Goal: Transaction & Acquisition: Download file/media

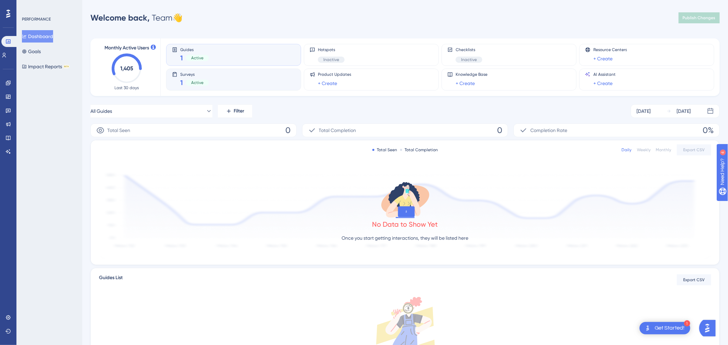
click at [187, 75] on span "Surveys" at bounding box center [194, 74] width 29 height 5
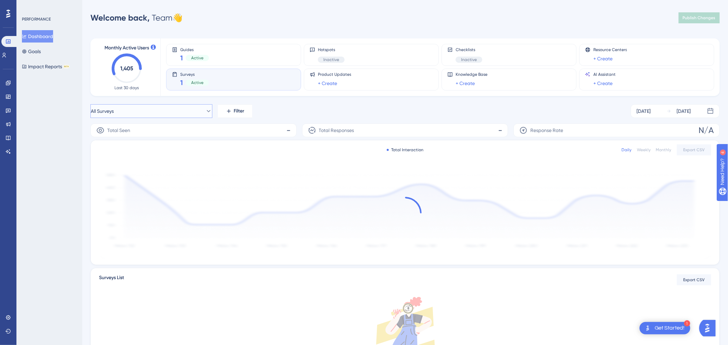
click at [185, 115] on button "All Surveys" at bounding box center [151, 111] width 122 height 14
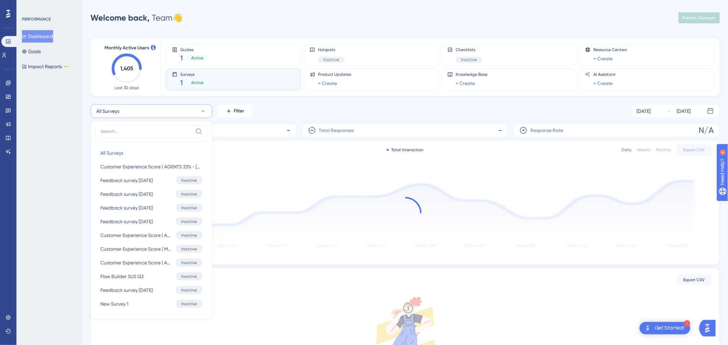
scroll to position [40, 0]
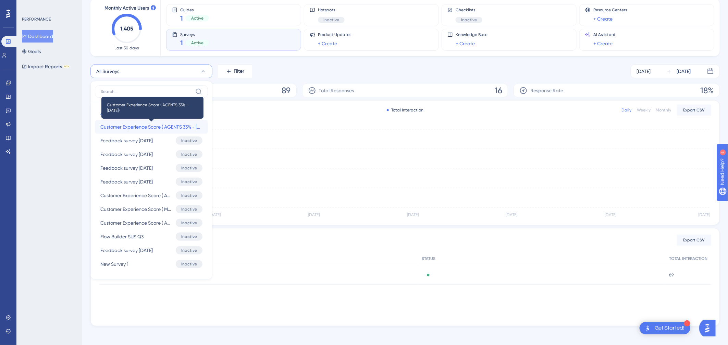
click at [171, 126] on span "Customer Experience Score ( AGENTS 33% - [DATE])" at bounding box center [151, 127] width 102 height 8
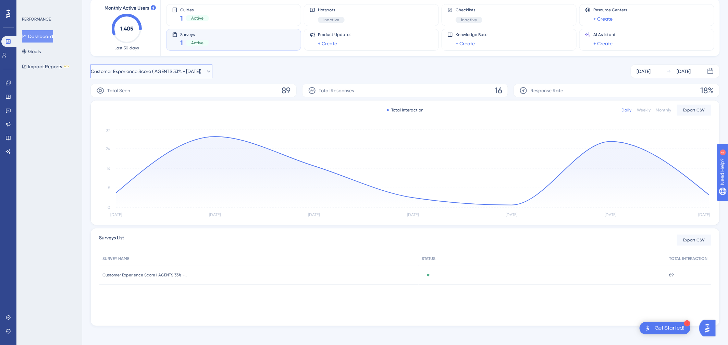
click at [189, 74] on span "Customer Experience Score ( AGENTS 33% - [DATE])" at bounding box center [146, 71] width 111 height 8
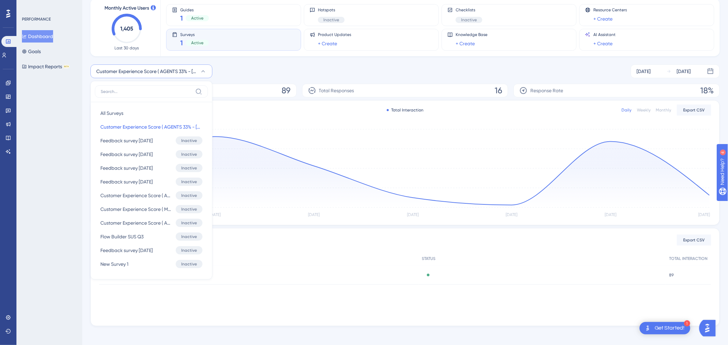
scroll to position [42, 0]
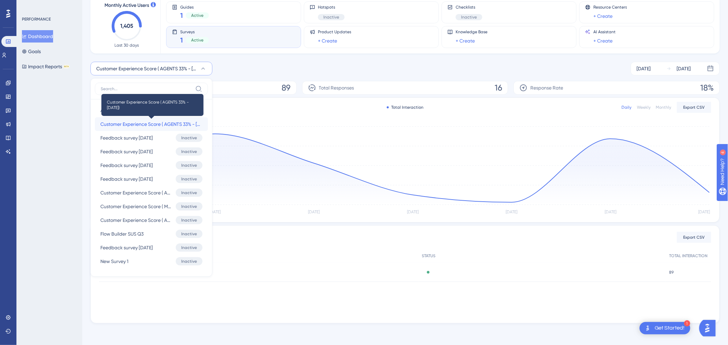
click at [159, 125] on span "Customer Experience Score ( AGENTS 33% - [DATE])" at bounding box center [151, 124] width 102 height 8
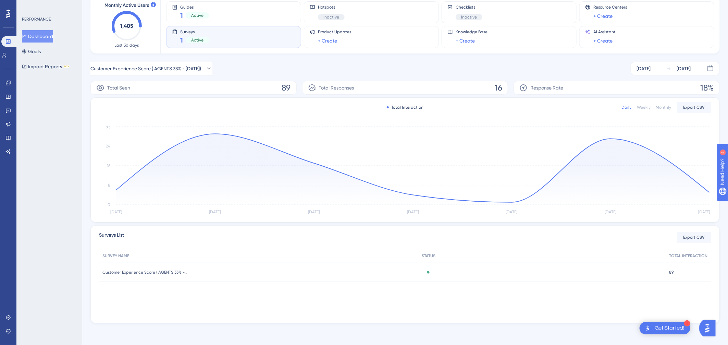
click at [283, 85] on span "89" at bounding box center [286, 87] width 9 height 11
drag, startPoint x: 283, startPoint y: 85, endPoint x: 296, endPoint y: 85, distance: 13.0
click at [295, 85] on div "Total Seen 89" at bounding box center [193, 88] width 206 height 14
drag, startPoint x: 474, startPoint y: 91, endPoint x: 522, endPoint y: 91, distance: 47.6
click at [522, 91] on div "Total Seen 89 Total Responses 16 Response Rate 18%" at bounding box center [404, 88] width 629 height 14
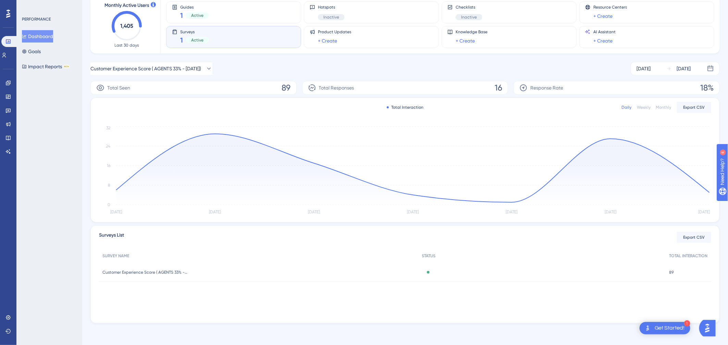
click at [548, 106] on div "Weekly" at bounding box center [644, 106] width 14 height 5
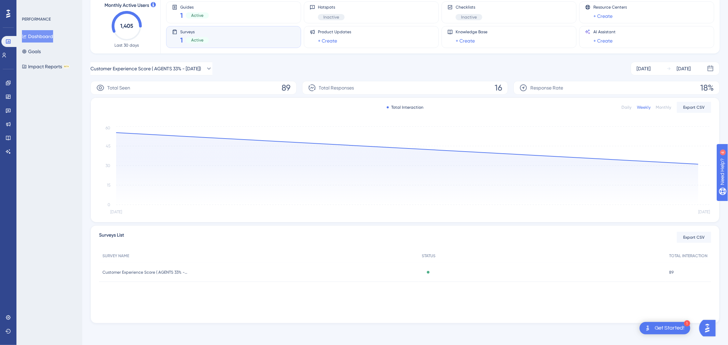
click at [548, 109] on div "Daily" at bounding box center [626, 106] width 10 height 5
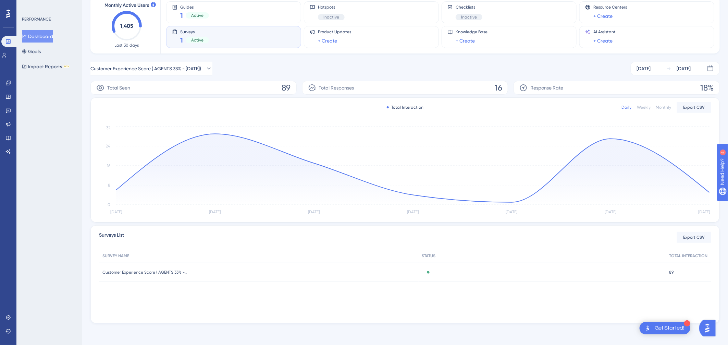
click at [430, 271] on div "Active" at bounding box center [428, 272] width 12 height 3
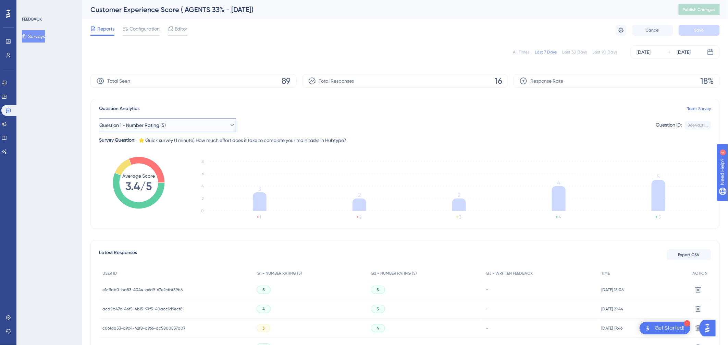
click at [211, 124] on button "Question 1 - Number Rating (5)" at bounding box center [167, 125] width 137 height 14
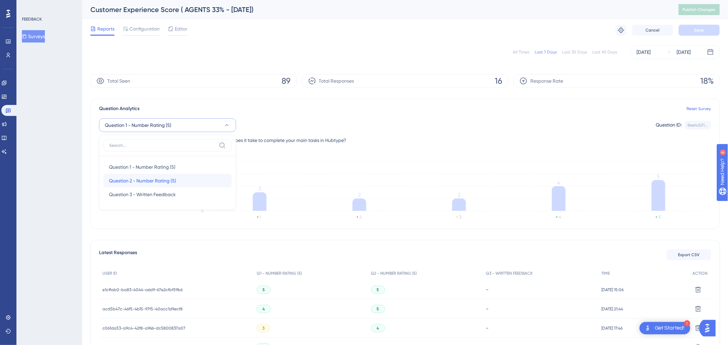
click at [192, 178] on div "Question 2 - Number Rating (5) Question 2 - Number Rating (5)" at bounding box center [167, 181] width 117 height 14
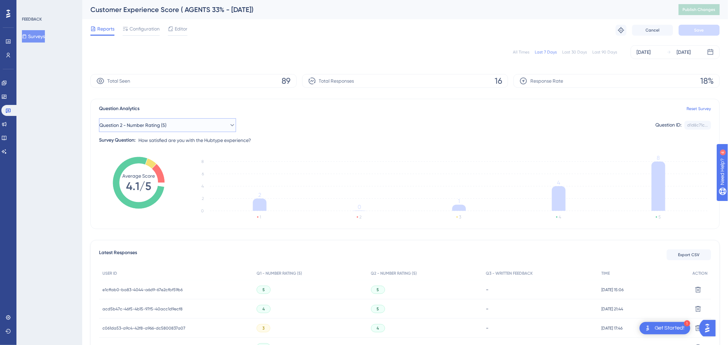
click at [204, 126] on button "Question 2 - Number Rating (5)" at bounding box center [167, 125] width 137 height 14
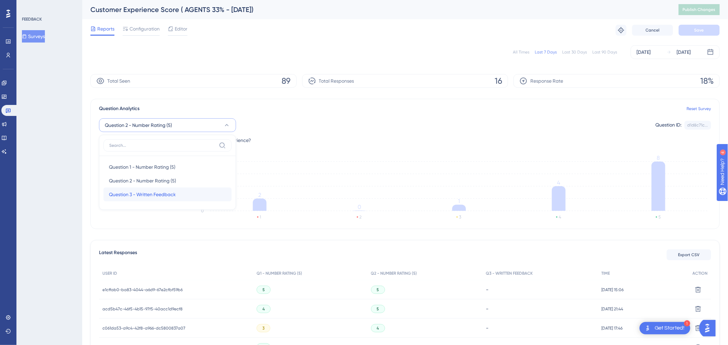
click at [178, 190] on div "Question 3 - Written Feedback Question 3 - Written Feedback" at bounding box center [167, 194] width 117 height 14
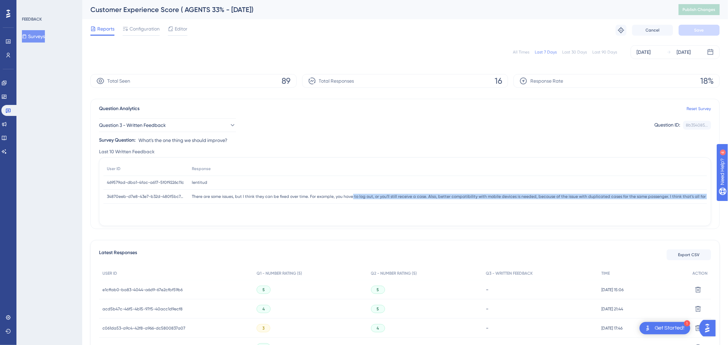
drag, startPoint x: 350, startPoint y: 198, endPoint x: 500, endPoint y: 200, distance: 150.0
click at [500, 200] on div "There are some issues, but I think they can be fixed over time. For example, yo…" at bounding box center [540, 196] width 705 height 14
drag, startPoint x: 500, startPoint y: 200, endPoint x: 602, endPoint y: 206, distance: 101.9
click at [548, 206] on div "User ID Response 469579ad-dba1-4fac-a617-5f0f9226c11c 469579ad-dba1-4fac-a617-5…" at bounding box center [404, 192] width 603 height 60
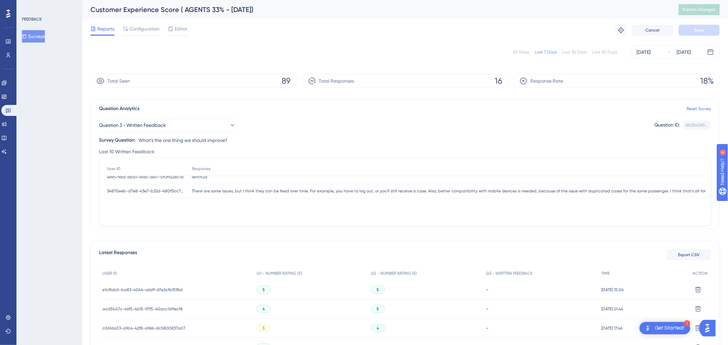
scroll to position [5, 0]
click at [183, 129] on button "Question 3 - Written Feedback" at bounding box center [167, 125] width 137 height 14
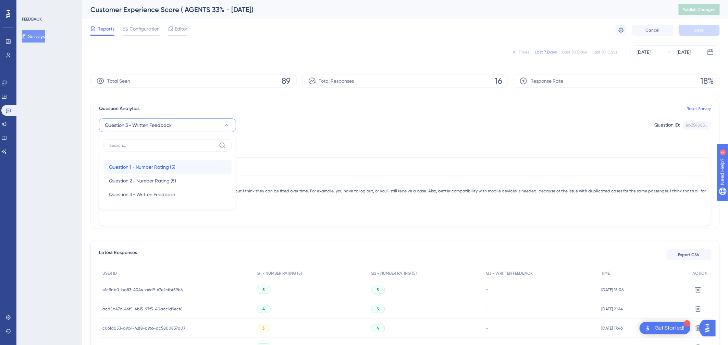
click at [154, 163] on span "Question 1 - Number Rating (5)" at bounding box center [142, 167] width 66 height 8
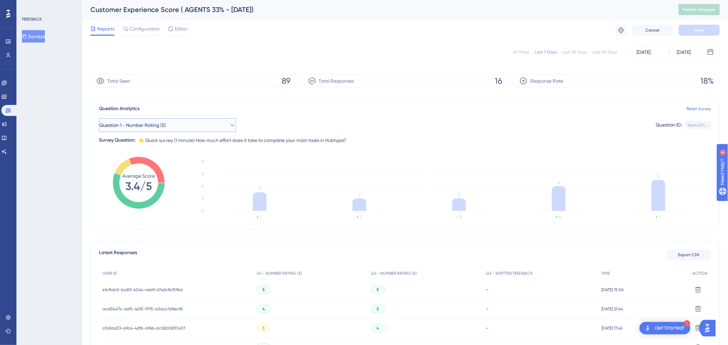
click at [166, 125] on span "Question 1 - Number Rating (5)" at bounding box center [132, 125] width 66 height 8
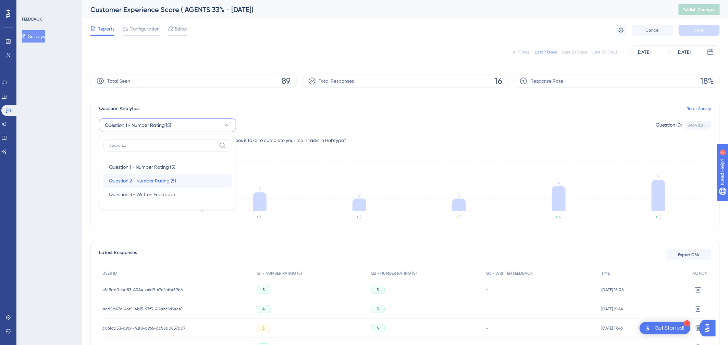
click at [152, 178] on span "Question 2 - Number Rating (5)" at bounding box center [142, 180] width 67 height 8
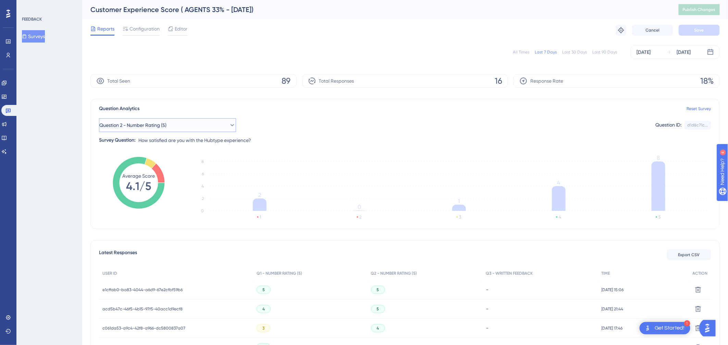
click at [148, 125] on span "Question 2 - Number Rating (5)" at bounding box center [132, 125] width 67 height 8
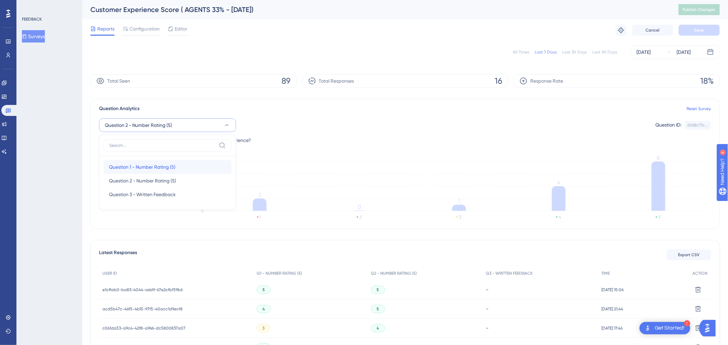
click at [143, 166] on span "Question 1 - Number Rating (5)" at bounding box center [142, 167] width 66 height 8
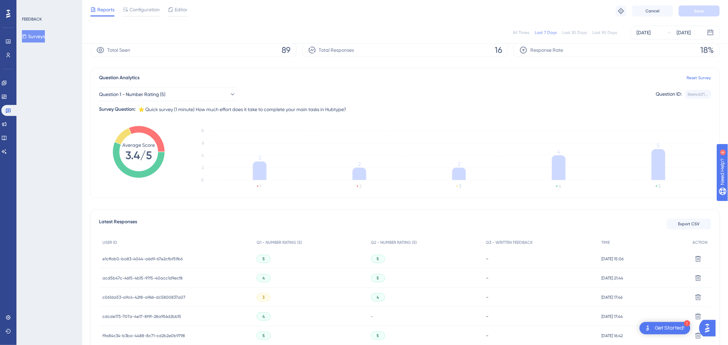
scroll to position [113, 0]
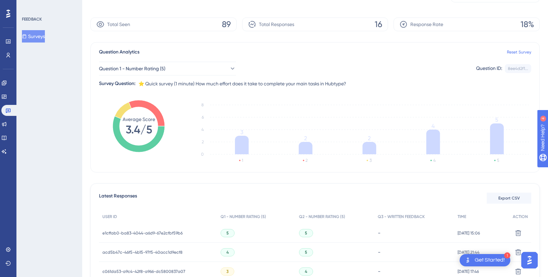
scroll to position [121, 0]
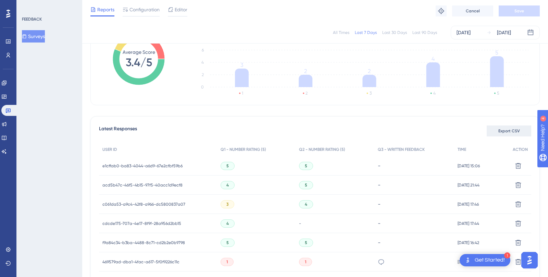
click at [514, 129] on span "Export CSV" at bounding box center [509, 130] width 22 height 5
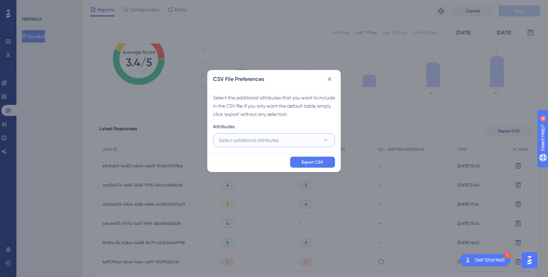
click at [273, 138] on span "Select additional attributes" at bounding box center [249, 140] width 60 height 8
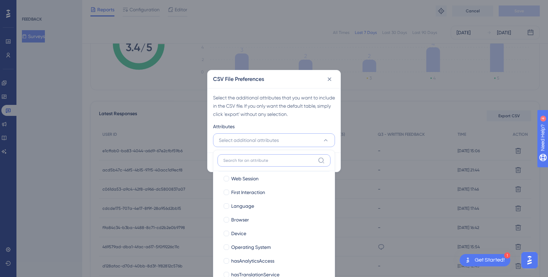
scroll to position [46, 0]
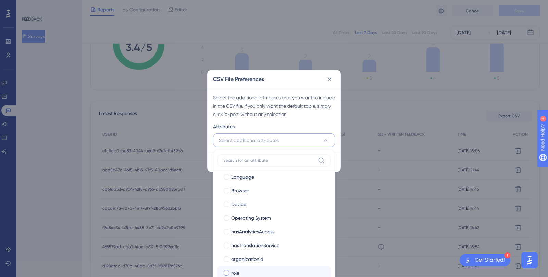
click at [269, 271] on div "role" at bounding box center [278, 272] width 94 height 8
checkbox input "true"
click at [266, 260] on div "organizationId" at bounding box center [278, 259] width 94 height 8
checkbox input "true"
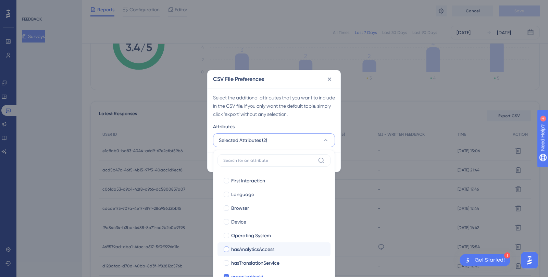
scroll to position [28, 0]
click at [271, 232] on div "Operating System" at bounding box center [278, 236] width 94 height 8
checkbox input "true"
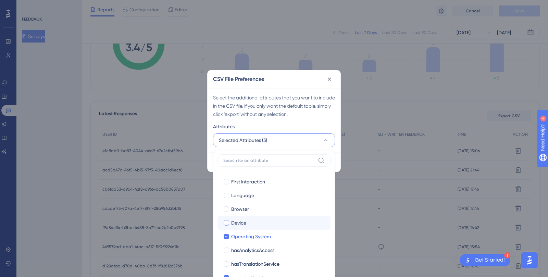
click at [267, 225] on div "Device" at bounding box center [278, 222] width 94 height 8
checkbox input "true"
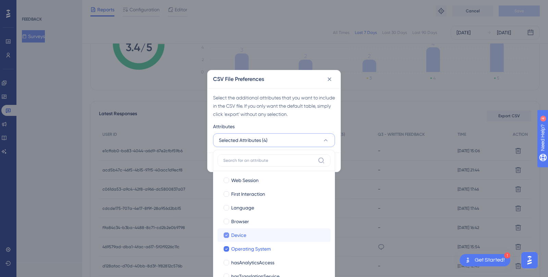
scroll to position [13, 0]
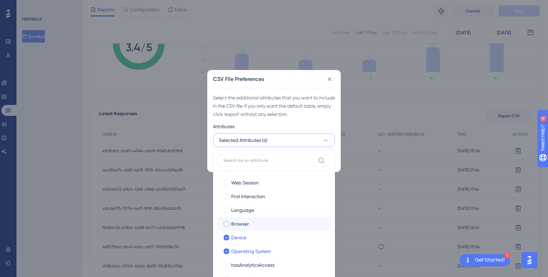
click at [266, 222] on div "Browser" at bounding box center [278, 224] width 94 height 8
checkbox input "true"
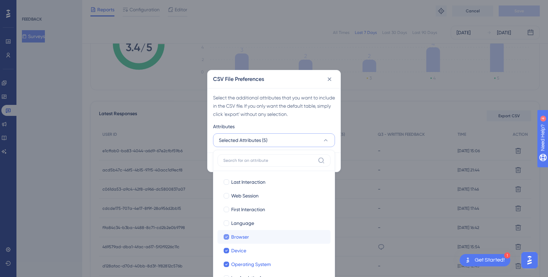
click at [266, 222] on div "Language" at bounding box center [278, 223] width 94 height 8
checkbox input "true"
click at [271, 176] on label "Last Interaction Last Interaction" at bounding box center [273, 182] width 113 height 14
click at [227, 182] on input "Last Interaction" at bounding box center [226, 182] width 0 height 0
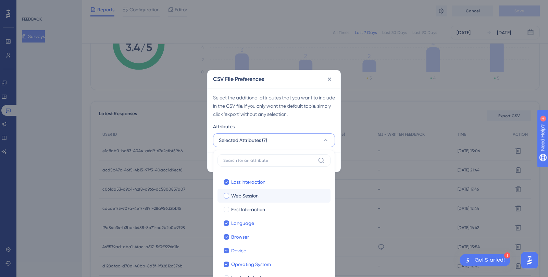
click at [266, 191] on div "Web Session" at bounding box center [278, 195] width 94 height 8
checkbox input "true"
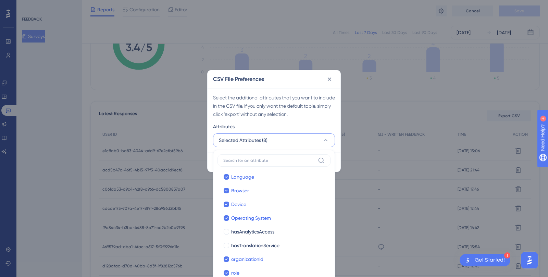
click at [297, 124] on div "Attributes" at bounding box center [274, 127] width 122 height 11
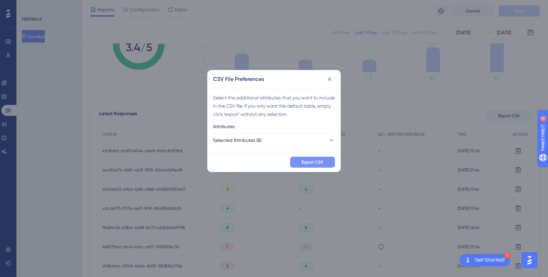
click at [308, 164] on button "Export CSV" at bounding box center [312, 162] width 45 height 11
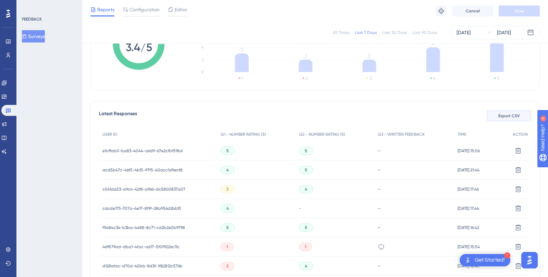
click at [507, 116] on span "Export CSV" at bounding box center [509, 115] width 22 height 5
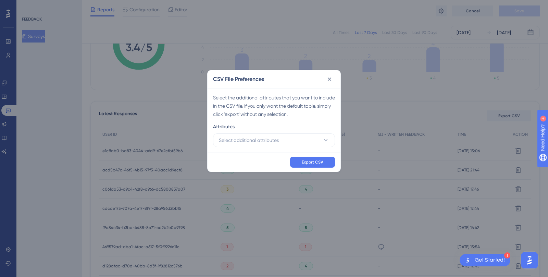
click at [268, 130] on div "Attributes" at bounding box center [274, 127] width 122 height 11
click at [267, 141] on span "Select additional attributes" at bounding box center [249, 140] width 60 height 8
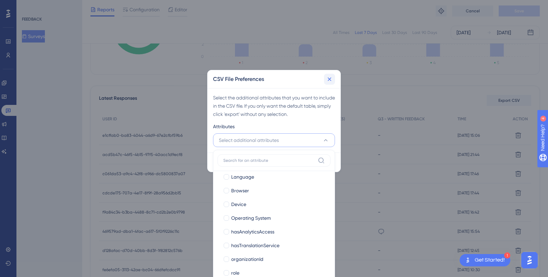
click at [331, 77] on icon at bounding box center [329, 79] width 7 height 7
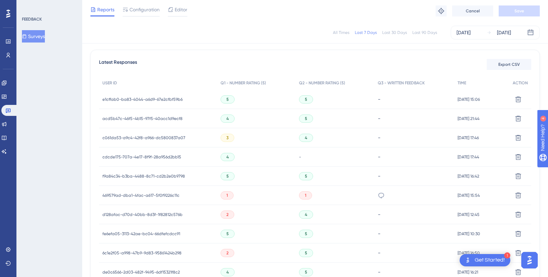
scroll to position [158, 0]
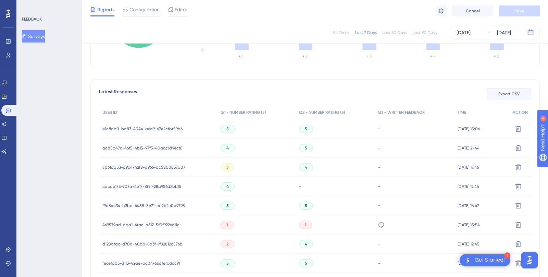
click at [520, 96] on span "Export CSV" at bounding box center [509, 93] width 22 height 5
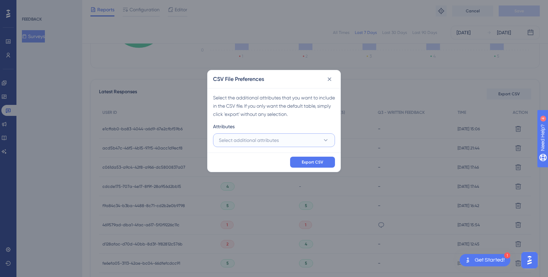
click at [287, 140] on button "Select additional attributes" at bounding box center [274, 140] width 122 height 14
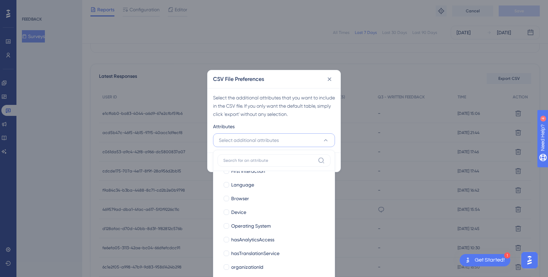
scroll to position [46, 0]
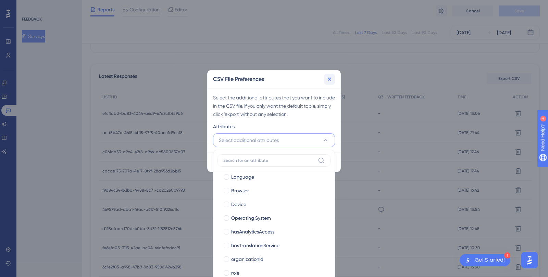
click at [329, 78] on icon at bounding box center [330, 79] width 4 height 4
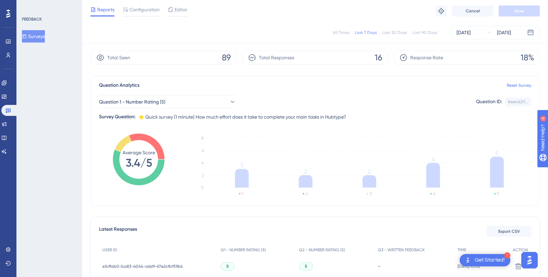
scroll to position [0, 0]
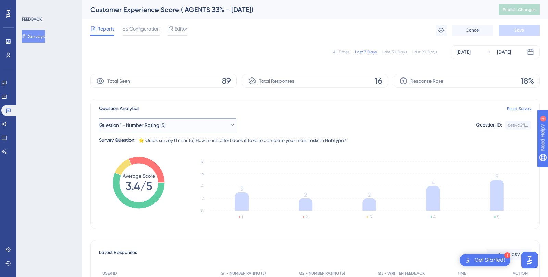
click at [202, 125] on button "Question 1 - Number Rating (5)" at bounding box center [167, 125] width 137 height 14
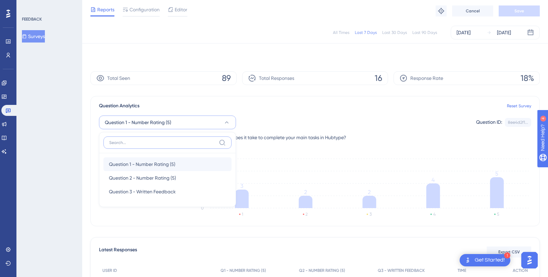
scroll to position [33, 0]
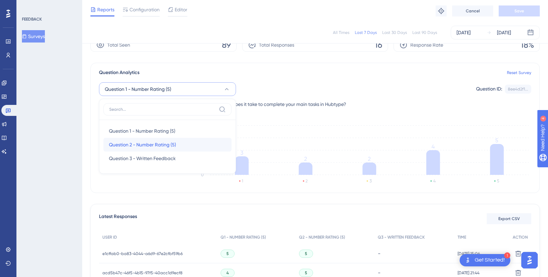
click at [197, 146] on div "Question 2 - Number Rating (5) Question 2 - Number Rating (5)" at bounding box center [167, 145] width 117 height 14
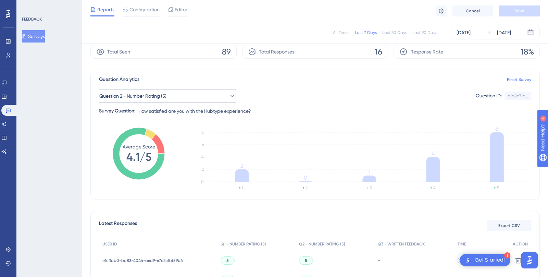
scroll to position [27, 0]
click at [190, 94] on button "Question 2 - Number Rating (5)" at bounding box center [167, 95] width 137 height 14
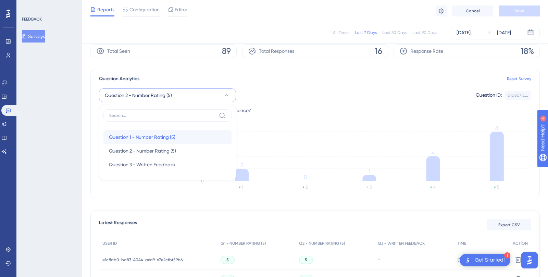
click at [180, 135] on div "Question 1 - Number Rating (5) Question 1 - Number Rating (5)" at bounding box center [167, 137] width 117 height 14
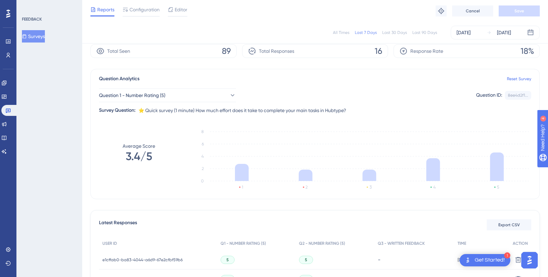
scroll to position [0, 0]
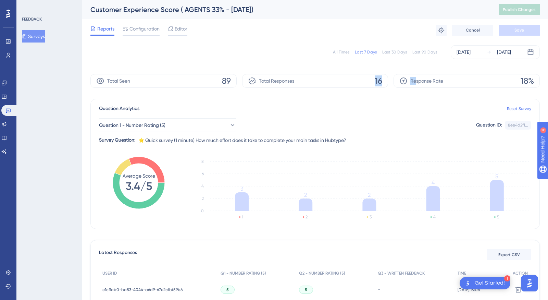
drag, startPoint x: 376, startPoint y: 83, endPoint x: 416, endPoint y: 83, distance: 39.4
click at [416, 83] on div "Total Seen 89 Total Responses 16 Response Rate 18%" at bounding box center [314, 81] width 449 height 14
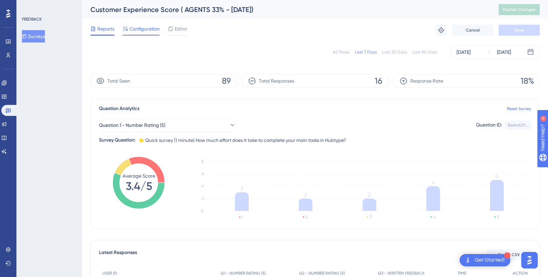
click at [134, 33] on div "Configuration" at bounding box center [141, 30] width 37 height 11
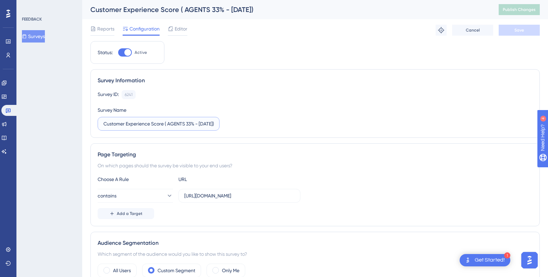
click at [145, 124] on input "Customer Experience Score ( AGENTS 33% - [DATE])" at bounding box center [158, 124] width 110 height 8
click at [8, 61] on div "Engagement Widgets Feedback Product Updates Knowledge Base AI Assistant" at bounding box center [8, 109] width 14 height 96
click at [8, 57] on icon at bounding box center [7, 54] width 5 height 5
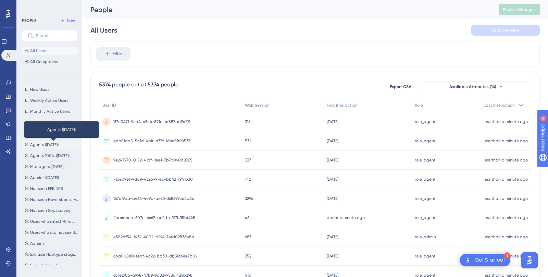
click at [53, 145] on span "Agents (September 2025)" at bounding box center [44, 144] width 28 height 5
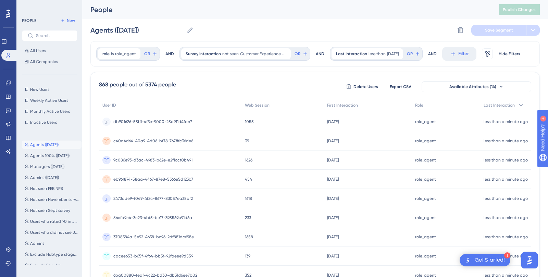
click at [102, 85] on div "868 people" at bounding box center [113, 84] width 28 height 8
copy div "868"
click at [233, 58] on div "Survey Interaction not seen Customer Experience Score ( AGENTS 33% - August 202…" at bounding box center [236, 53] width 110 height 11
click at [256, 99] on button "Customer Experience Score ( AGENTS 33% - [DATE])" at bounding box center [224, 98] width 75 height 14
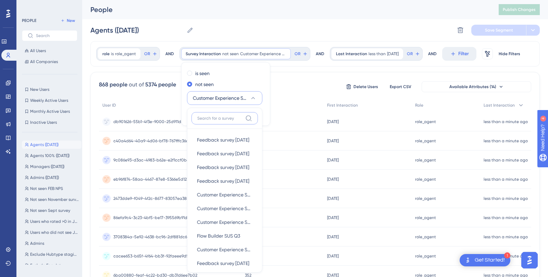
scroll to position [50, 0]
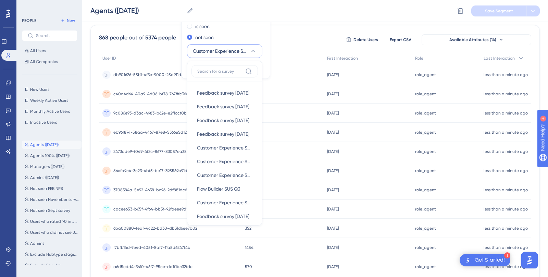
click at [281, 54] on div "Web Session" at bounding box center [282, 58] width 82 height 14
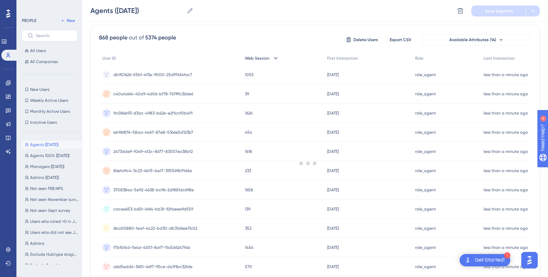
scroll to position [0, 0]
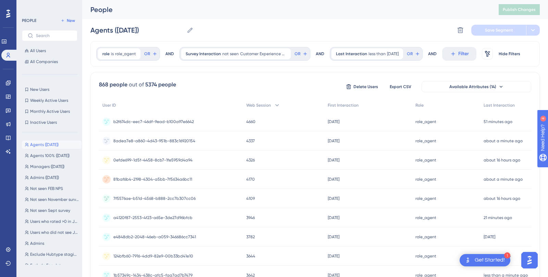
click at [102, 85] on div "868 people" at bounding box center [113, 84] width 28 height 8
copy div "868"
